Goal: Check status: Check status

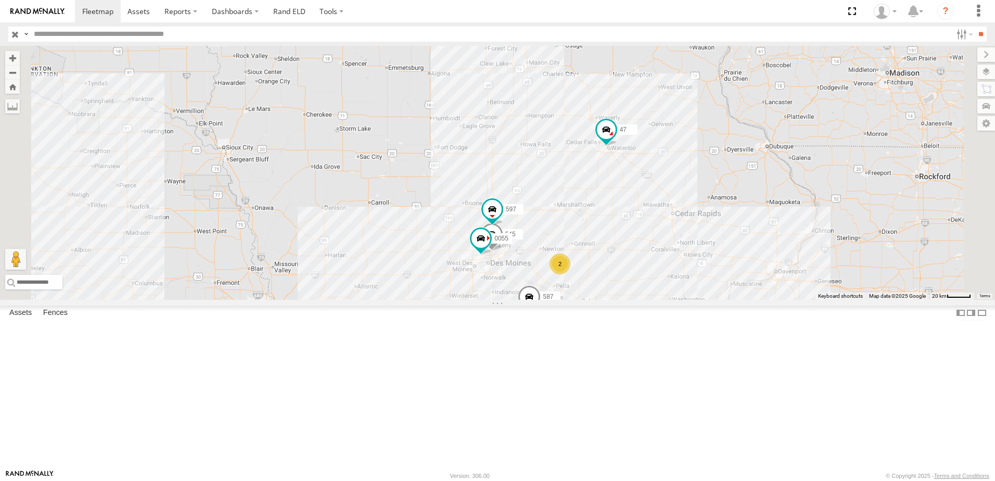
click at [0, 0] on div "48" at bounding box center [0, 0] width 0 height 0
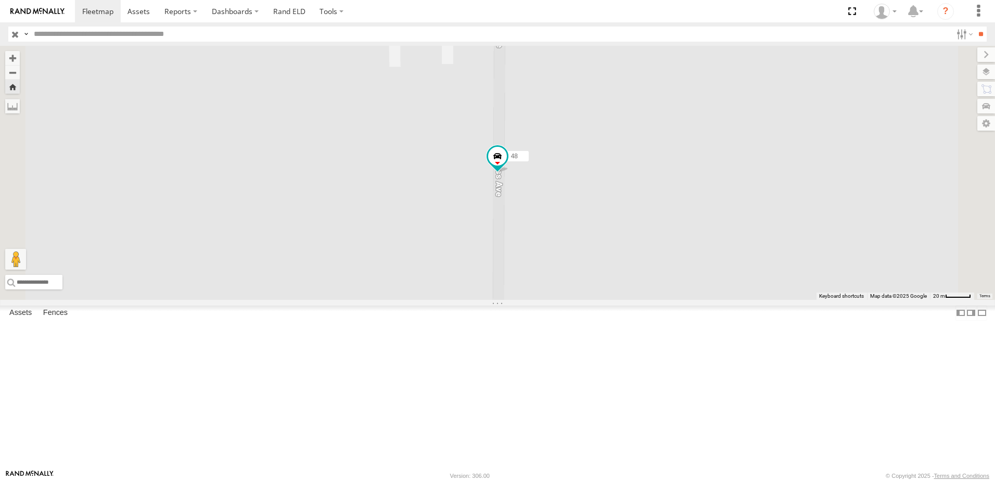
click at [0, 0] on div "48" at bounding box center [0, 0] width 0 height 0
click at [139, 8] on span at bounding box center [139, 11] width 22 height 10
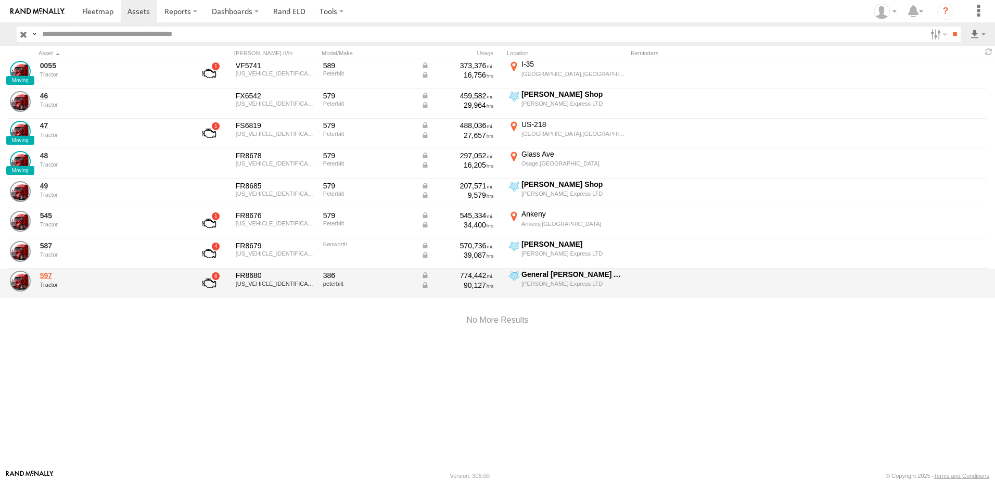
click at [47, 275] on link "597" at bounding box center [111, 275] width 143 height 9
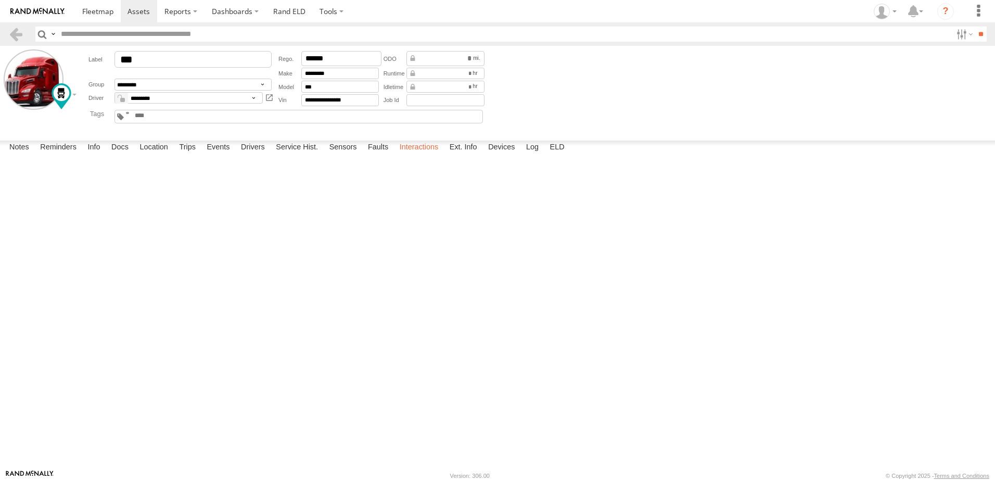
click at [412, 155] on label "Interactions" at bounding box center [419, 148] width 49 height 15
click at [16, 33] on link at bounding box center [15, 34] width 15 height 15
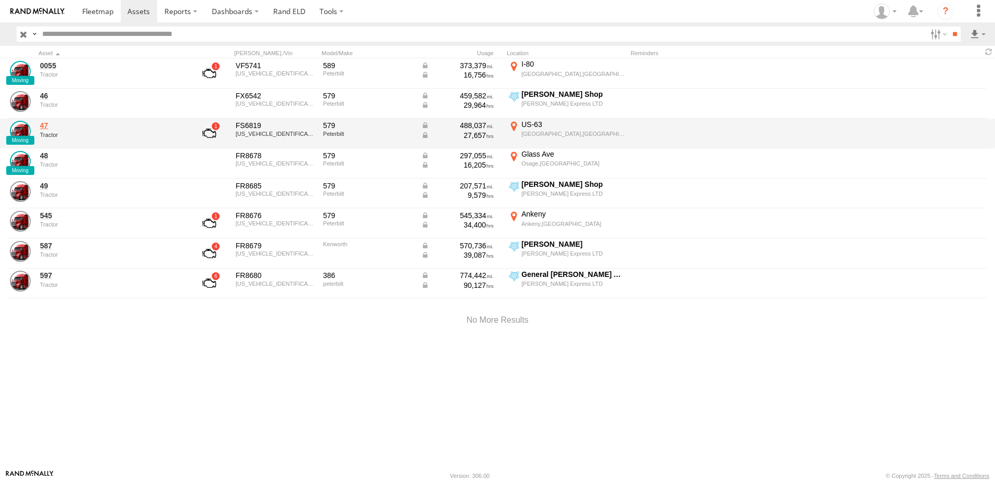
click at [45, 122] on link "47" at bounding box center [111, 125] width 143 height 9
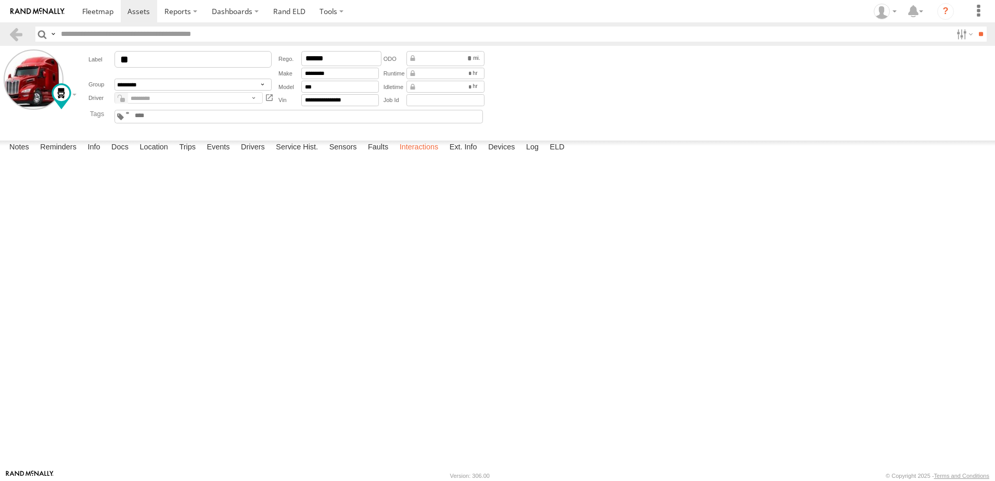
click at [415, 155] on label "Interactions" at bounding box center [419, 148] width 49 height 15
click at [153, 155] on label "Location" at bounding box center [153, 148] width 39 height 15
click at [87, 8] on span at bounding box center [97, 11] width 31 height 10
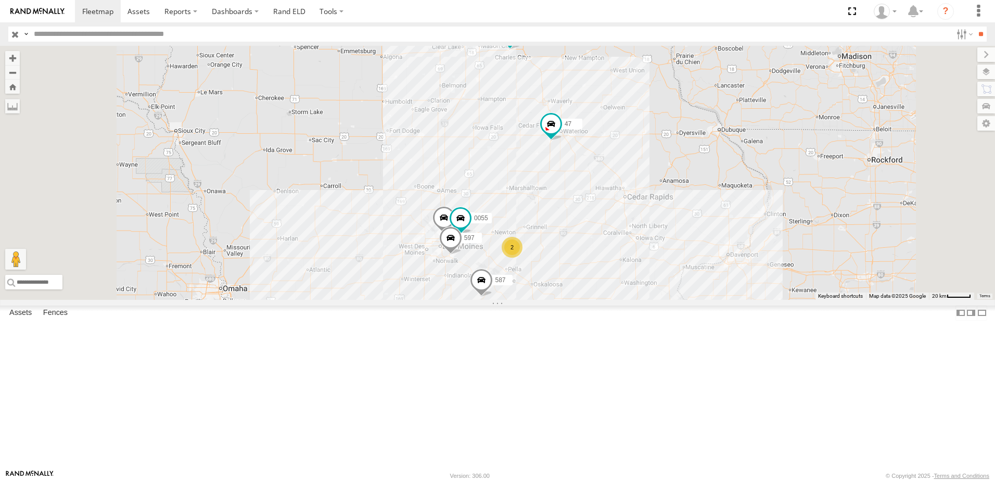
click at [0, 0] on div "0055" at bounding box center [0, 0] width 0 height 0
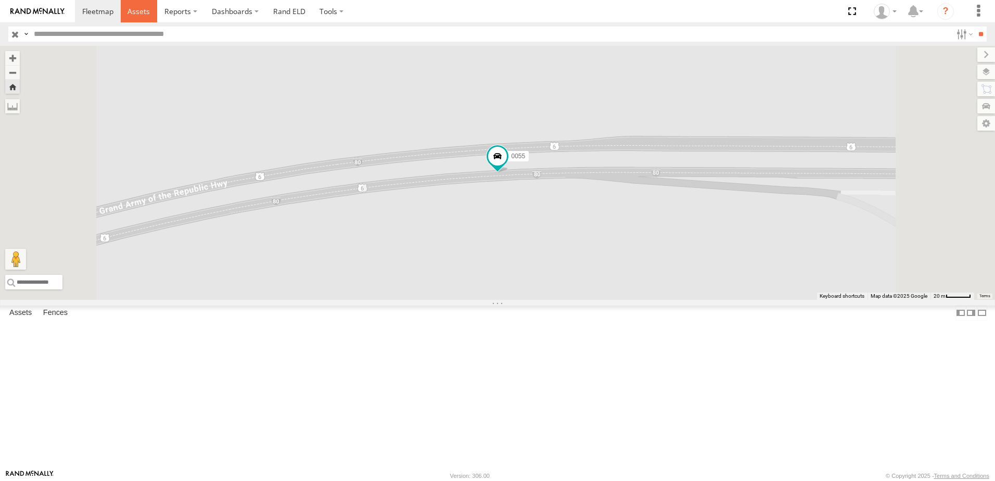
click at [136, 8] on span at bounding box center [139, 11] width 22 height 10
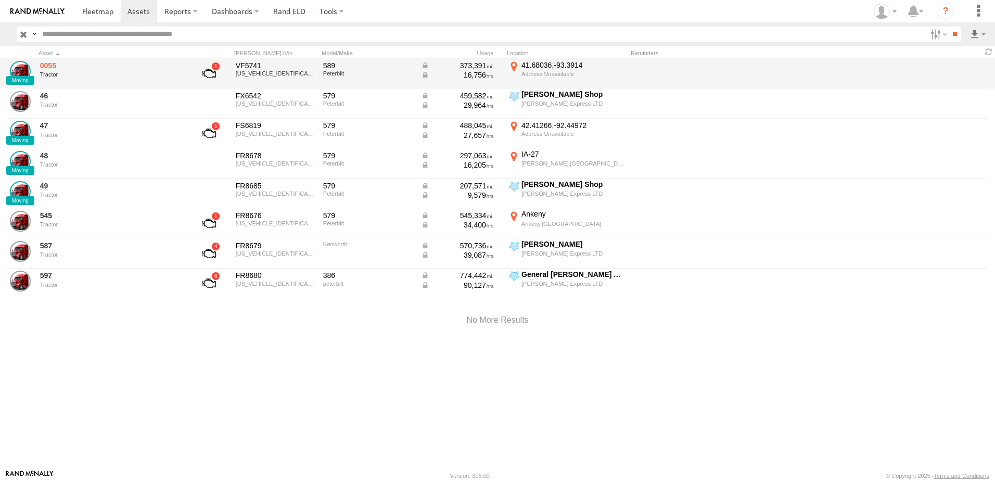
click at [47, 67] on link "0055" at bounding box center [111, 65] width 143 height 9
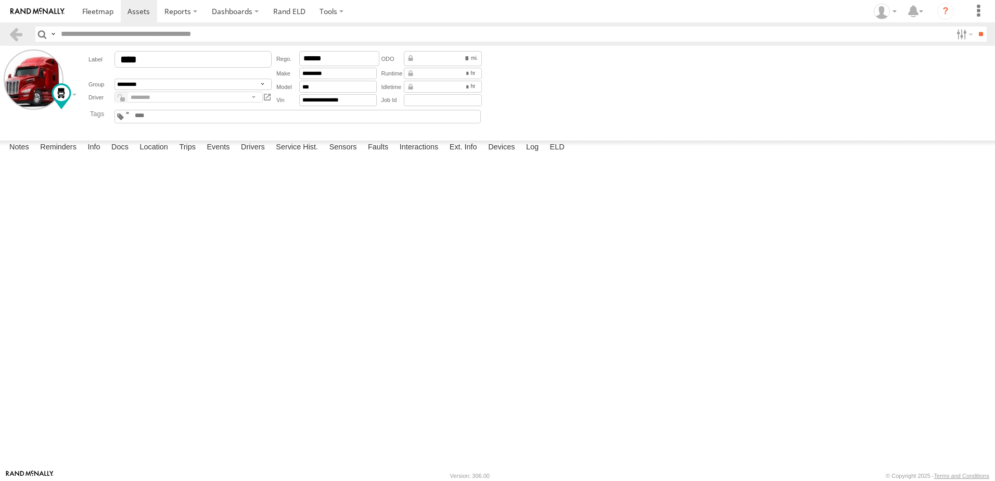
click at [153, 155] on label "Location" at bounding box center [153, 148] width 39 height 15
click at [957, 35] on label at bounding box center [964, 34] width 22 height 15
click at [0, 0] on span "trailer" at bounding box center [0, 0] width 0 height 0
click at [0, 0] on span "Tractor" at bounding box center [0, 0] width 0 height 0
click at [975, 30] on input "**" at bounding box center [981, 34] width 12 height 15
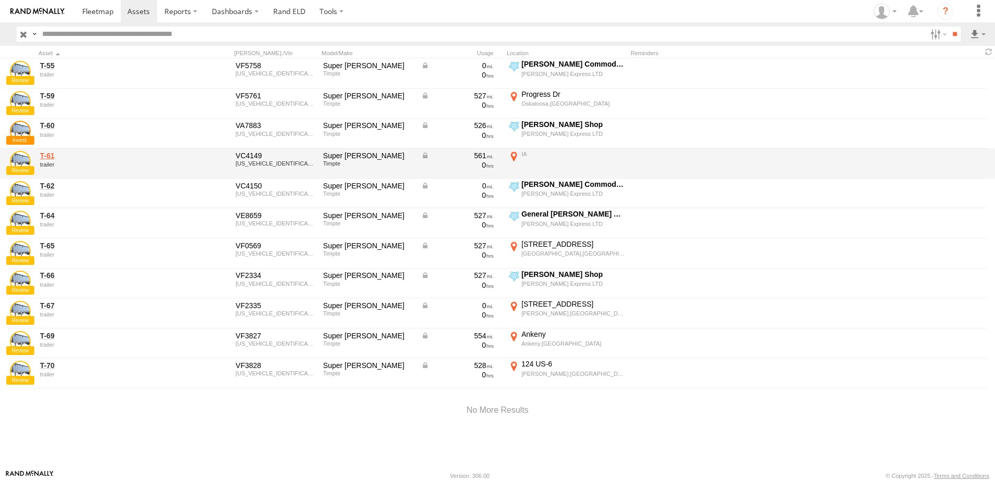
click at [45, 156] on link "T-61" at bounding box center [111, 155] width 143 height 9
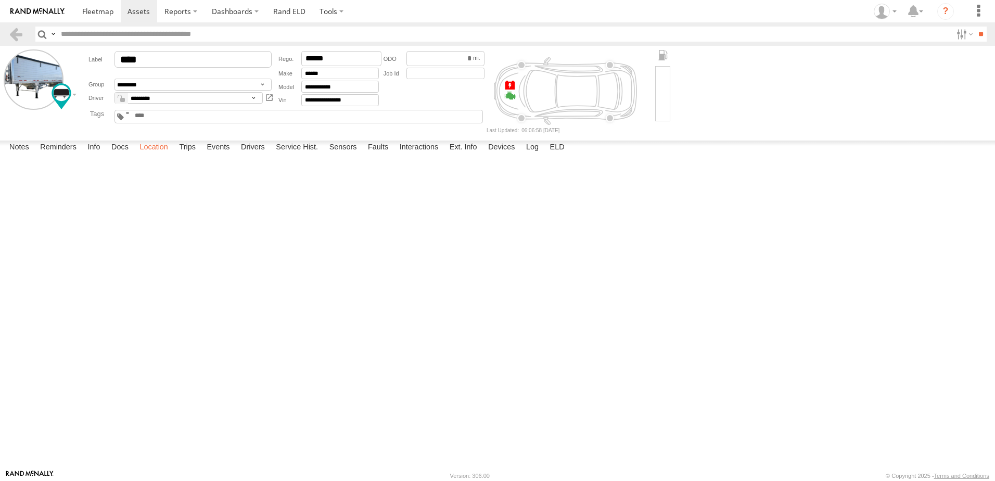
click at [160, 155] on label "Location" at bounding box center [153, 148] width 39 height 15
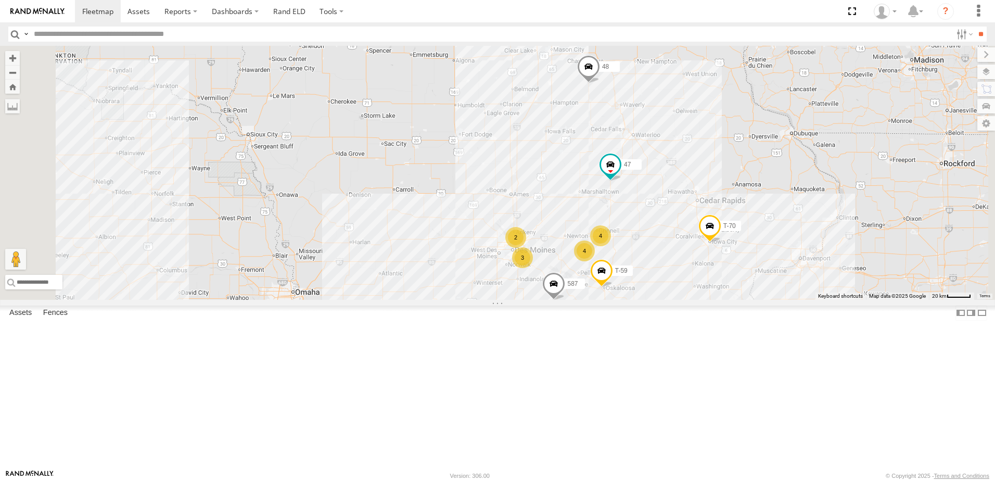
scroll to position [139, 0]
click at [0, 0] on div "T-65" at bounding box center [0, 0] width 0 height 0
click at [138, 12] on span at bounding box center [139, 11] width 22 height 10
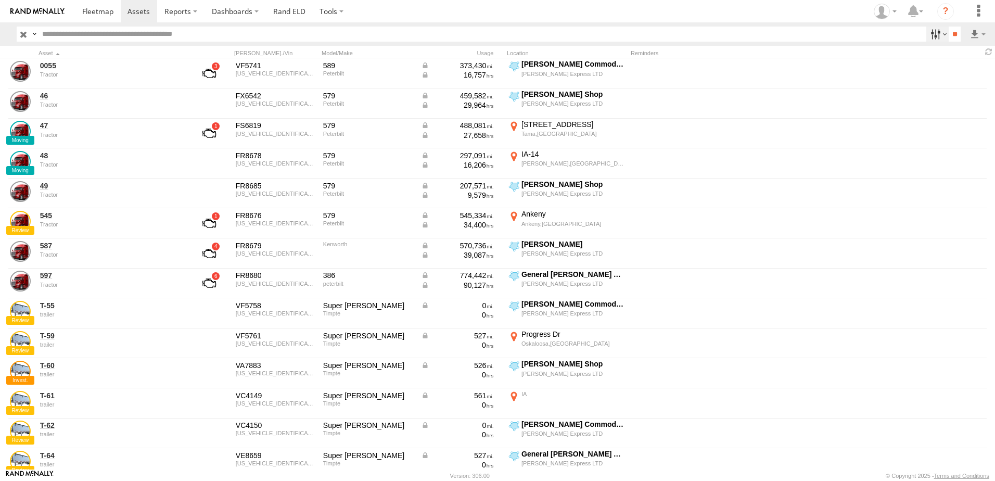
click at [929, 32] on label at bounding box center [938, 34] width 22 height 15
click at [0, 0] on div "Tractor" at bounding box center [0, 0] width 0 height 0
click at [0, 0] on span "Tractor" at bounding box center [0, 0] width 0 height 0
click at [949, 30] on input "**" at bounding box center [955, 34] width 12 height 15
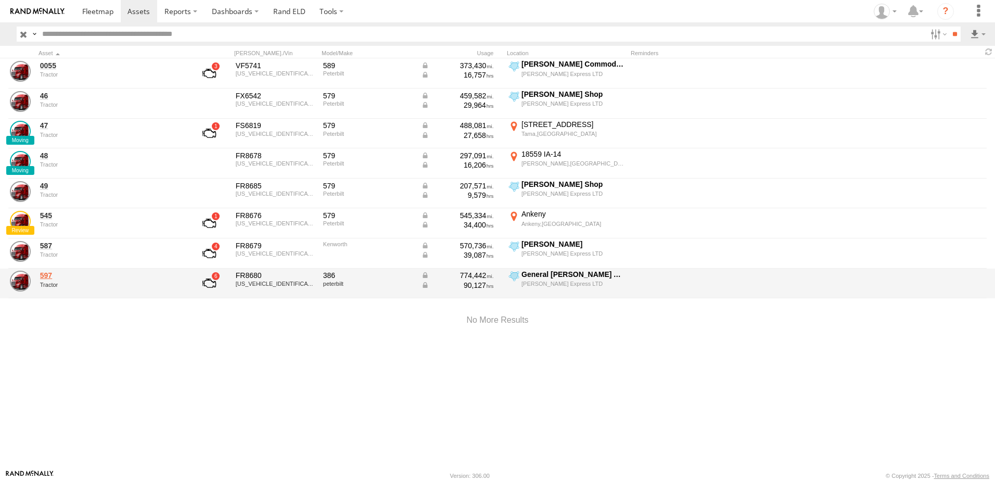
click at [47, 274] on link "597" at bounding box center [111, 275] width 143 height 9
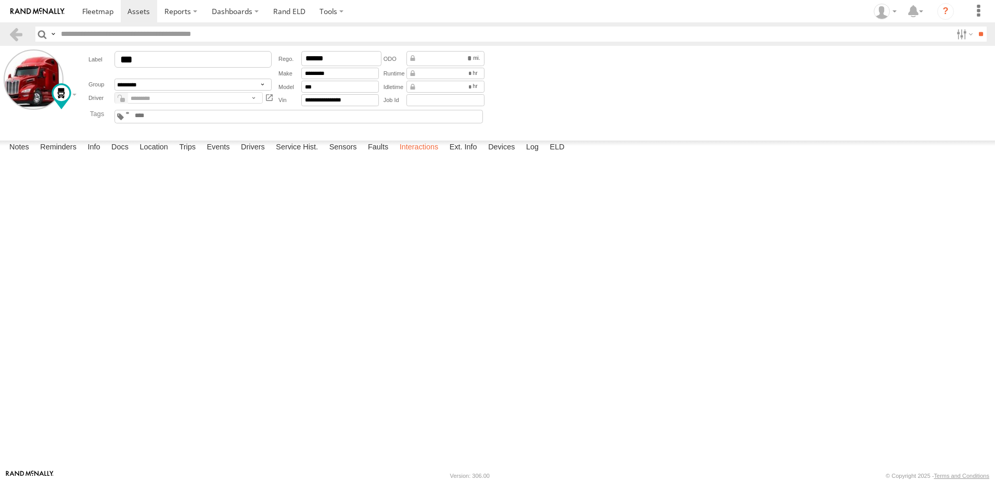
click at [416, 155] on label "Interactions" at bounding box center [419, 148] width 49 height 15
click at [216, 155] on label "Events" at bounding box center [217, 148] width 33 height 15
click at [18, 34] on link at bounding box center [15, 34] width 15 height 15
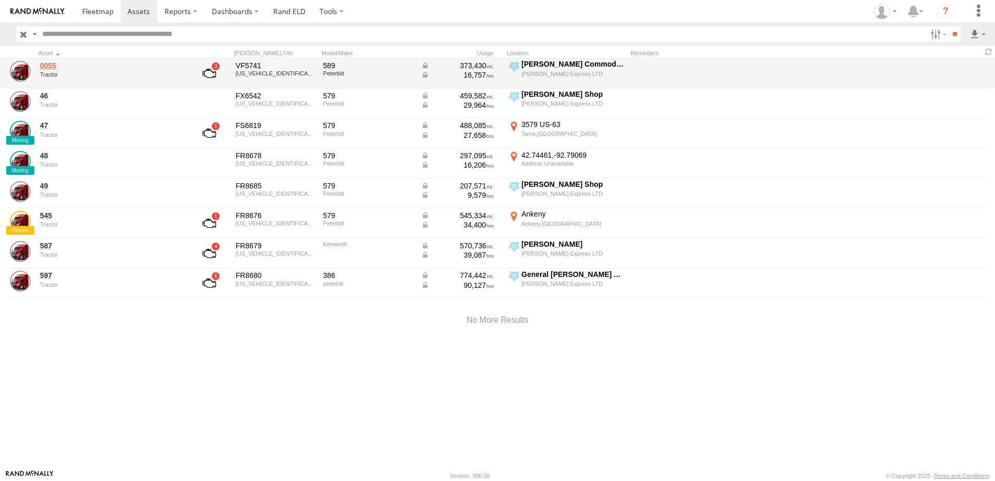
click at [47, 62] on link "0055" at bounding box center [111, 65] width 143 height 9
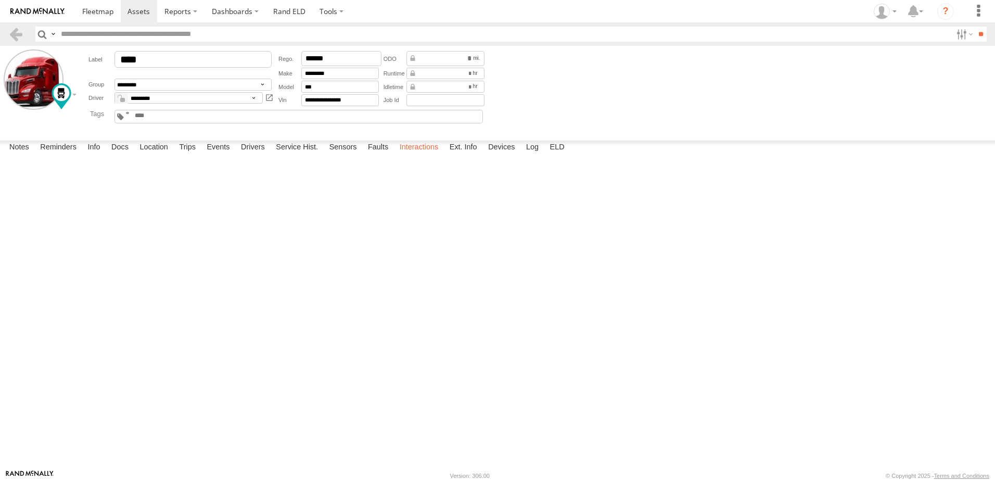
click at [416, 155] on label "Interactions" at bounding box center [419, 148] width 49 height 15
click at [18, 33] on link at bounding box center [15, 34] width 15 height 15
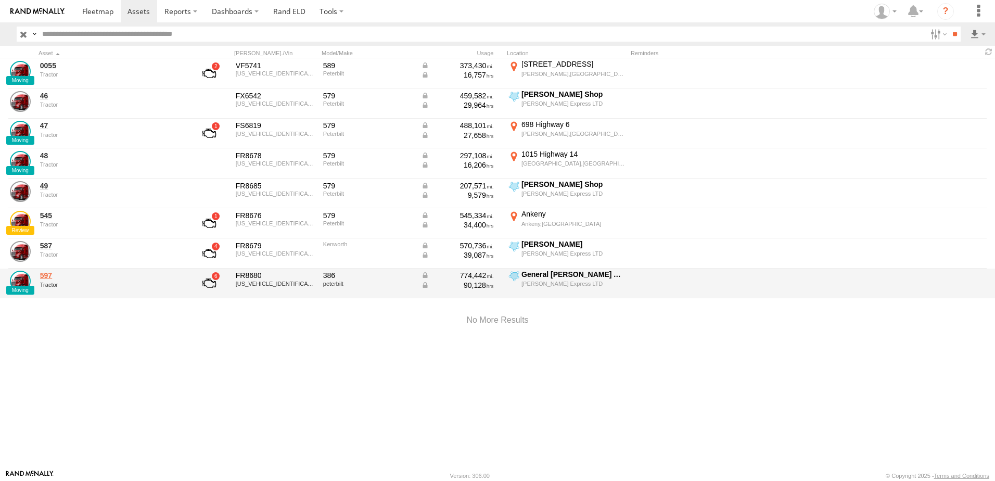
click at [46, 275] on link "597" at bounding box center [111, 275] width 143 height 9
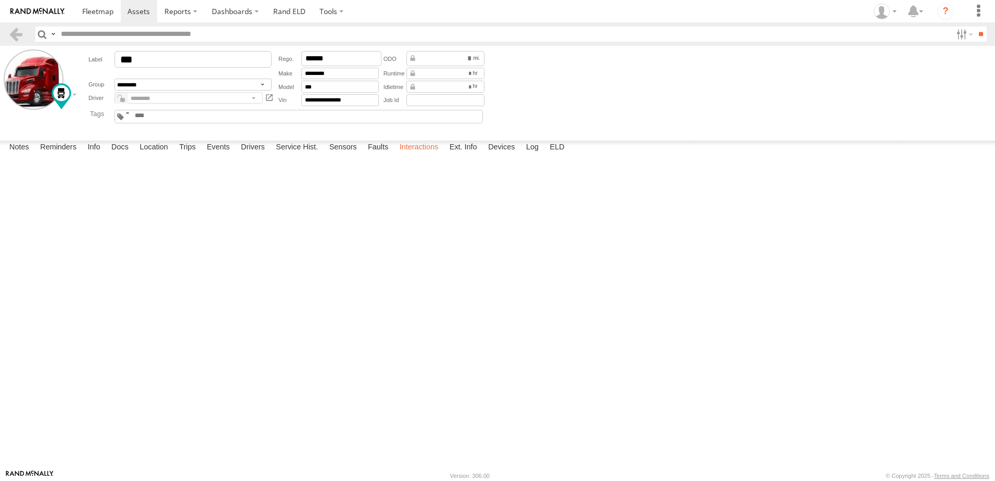
click at [419, 155] on label "Interactions" at bounding box center [419, 148] width 49 height 15
click at [164, 155] on label "Location" at bounding box center [153, 148] width 39 height 15
click at [0, 0] on span at bounding box center [0, 0] width 0 height 0
click at [217, 155] on label "Events" at bounding box center [217, 148] width 33 height 15
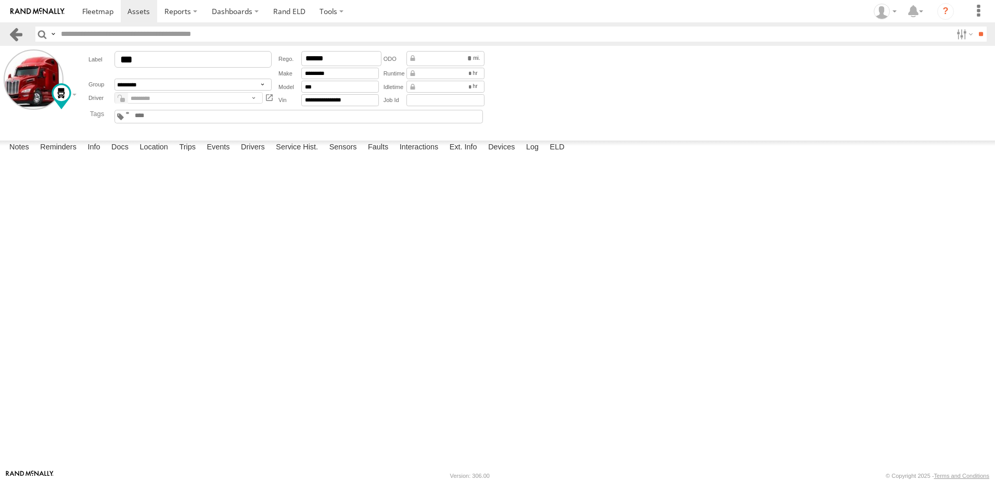
click at [15, 32] on link at bounding box center [15, 34] width 15 height 15
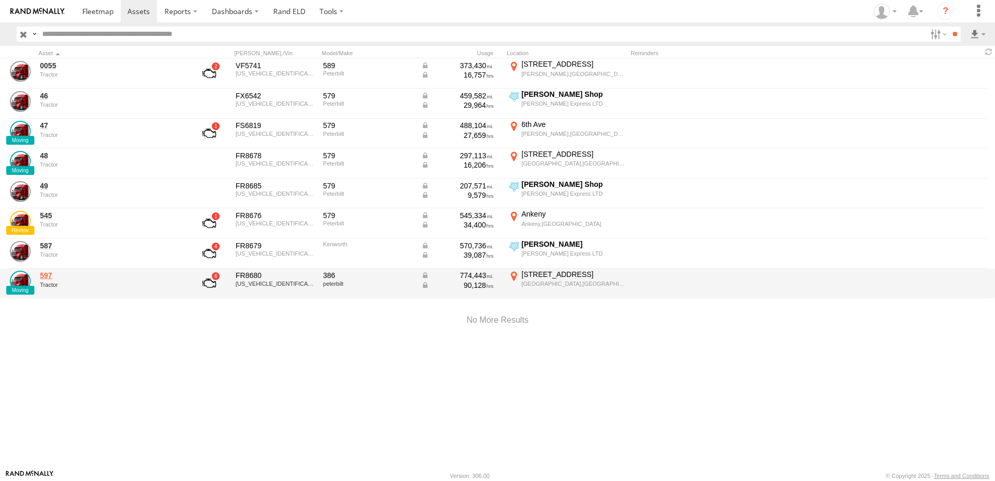
click at [48, 276] on link "597" at bounding box center [111, 275] width 143 height 9
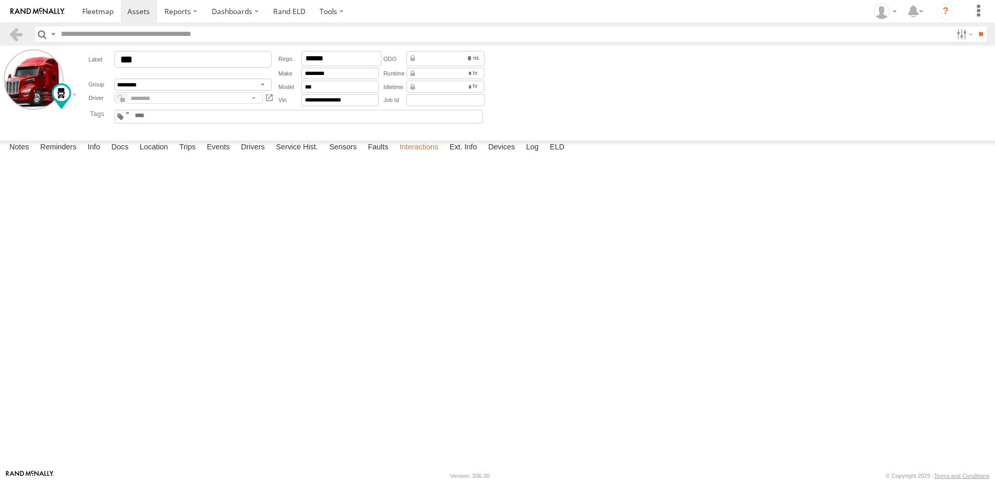
click at [422, 155] on label "Interactions" at bounding box center [419, 148] width 49 height 15
click at [11, 28] on link at bounding box center [15, 34] width 15 height 15
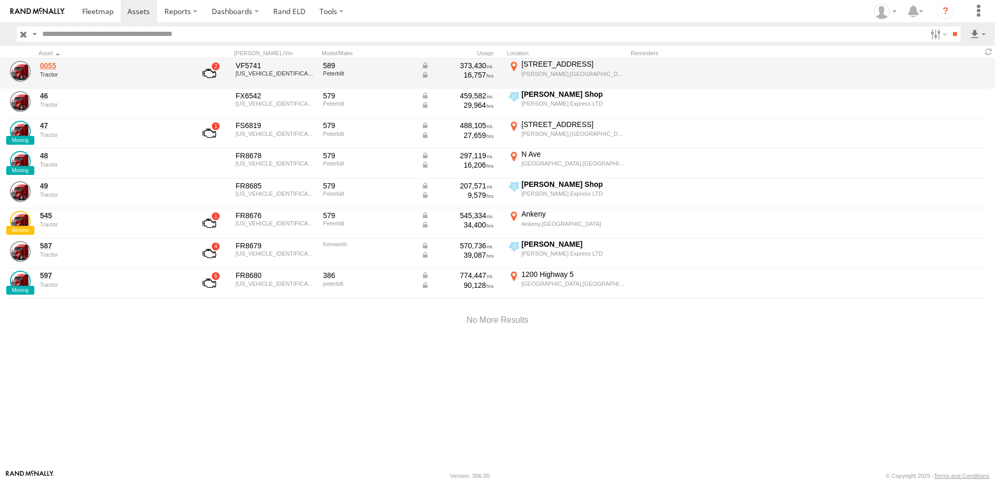
click at [43, 66] on link "0055" at bounding box center [111, 65] width 143 height 9
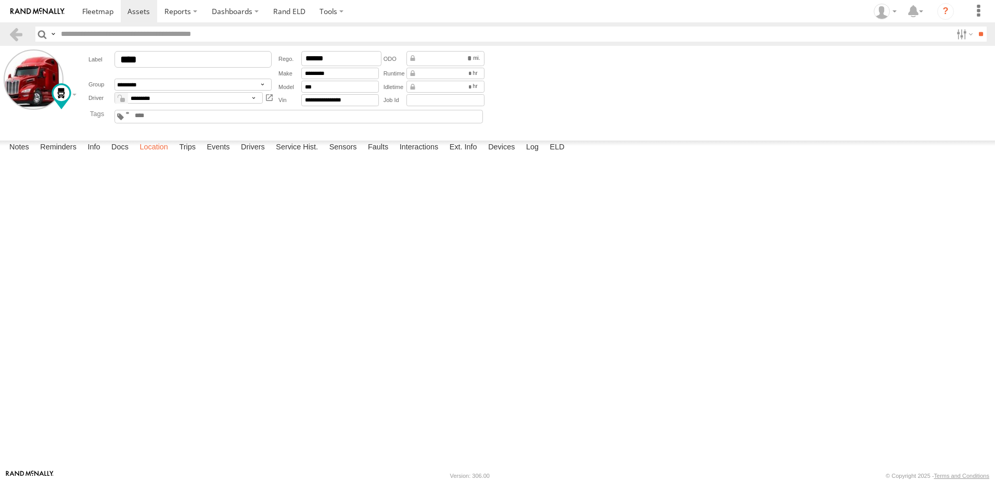
click at [159, 155] on label "Location" at bounding box center [153, 148] width 39 height 15
